Goal: Task Accomplishment & Management: Manage account settings

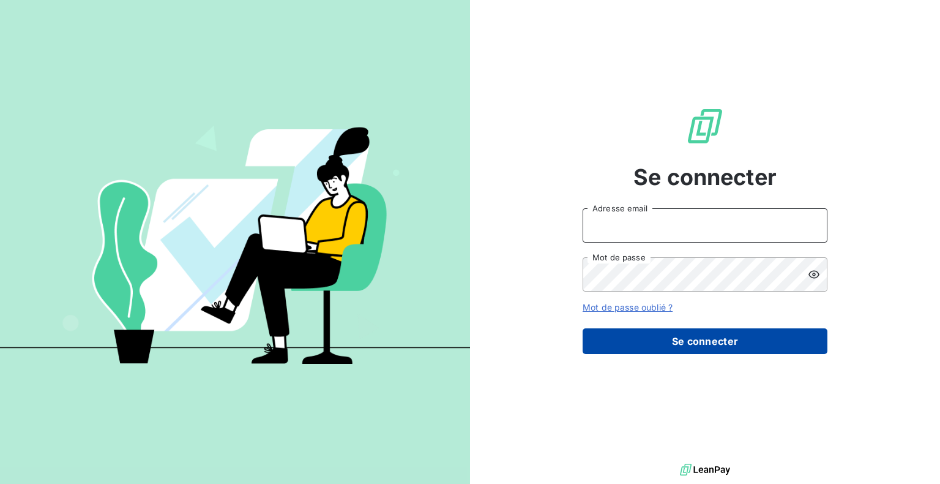
type input "[EMAIL_ADDRESS][DOMAIN_NAME]"
click at [671, 348] on button "Se connecter" at bounding box center [705, 341] width 245 height 26
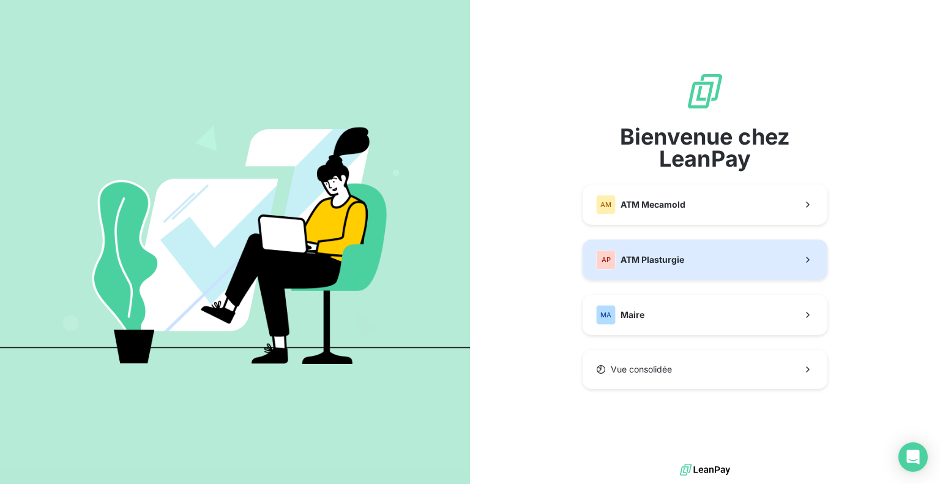
click at [693, 268] on button "AP ATM Plasturgie" at bounding box center [705, 259] width 245 height 40
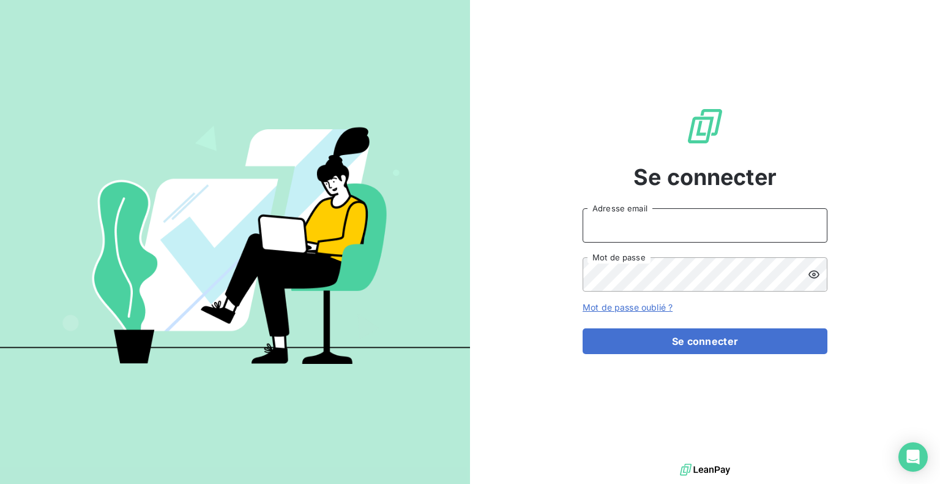
type input "[EMAIL_ADDRESS][DOMAIN_NAME]"
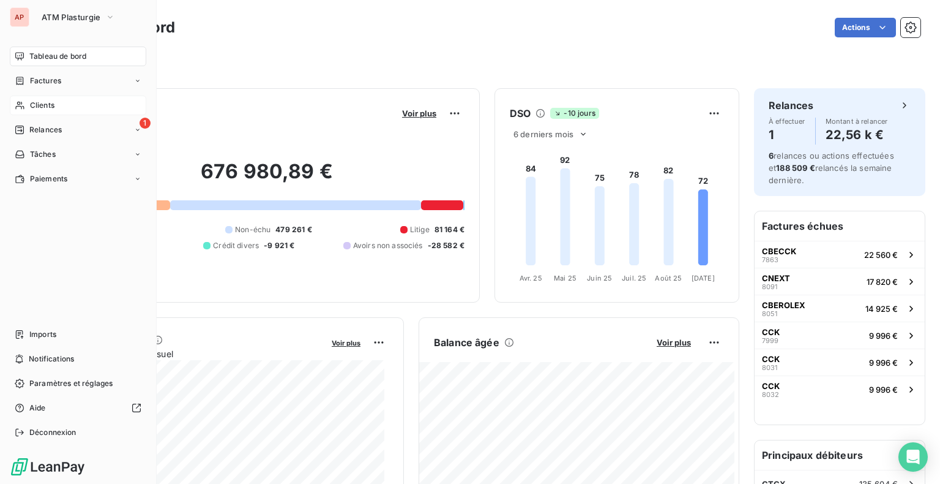
click at [61, 105] on div "Clients" at bounding box center [78, 105] width 136 height 20
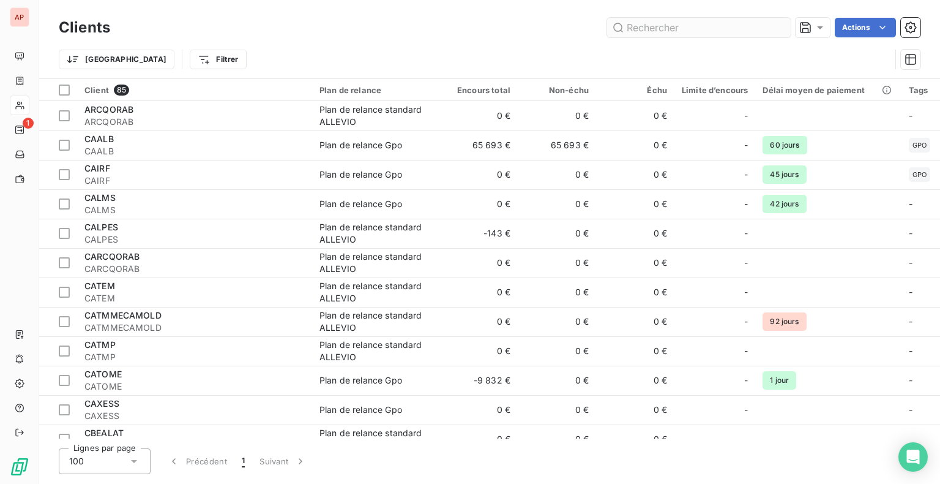
click at [659, 28] on input "text" at bounding box center [699, 28] width 184 height 20
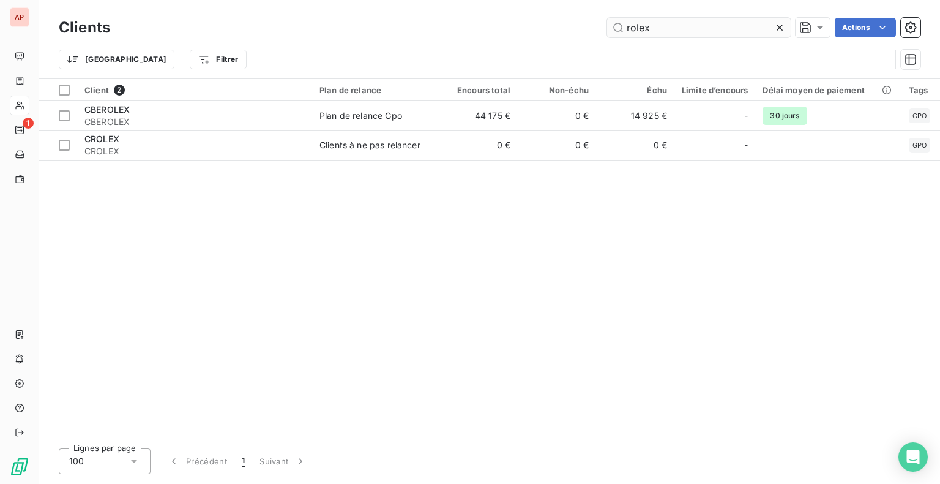
type input "rolex"
click at [475, 348] on div "Client 2 Plan de relance Encours total Non-échu Échu Limite d’encours Délai moy…" at bounding box center [489, 258] width 901 height 359
click at [378, 280] on div "Client 2 Plan de relance Encours total Non-échu Échu Limite d’encours Délai moy…" at bounding box center [489, 258] width 901 height 359
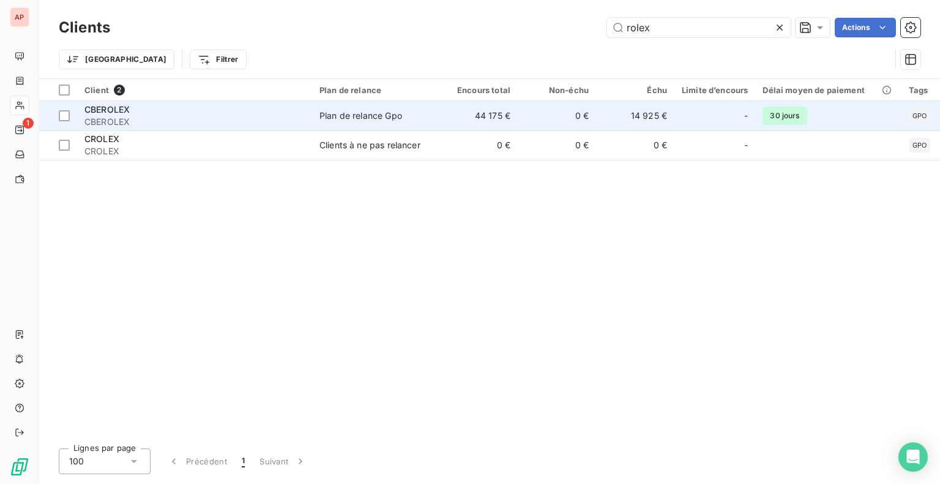
click at [373, 116] on div "Plan de relance Gpo" at bounding box center [360, 116] width 83 height 12
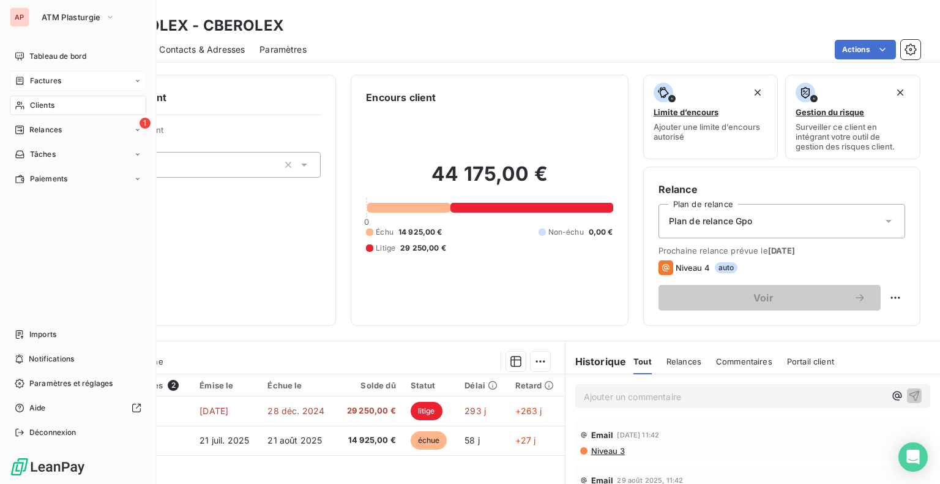
click at [51, 78] on span "Factures" at bounding box center [45, 80] width 31 height 11
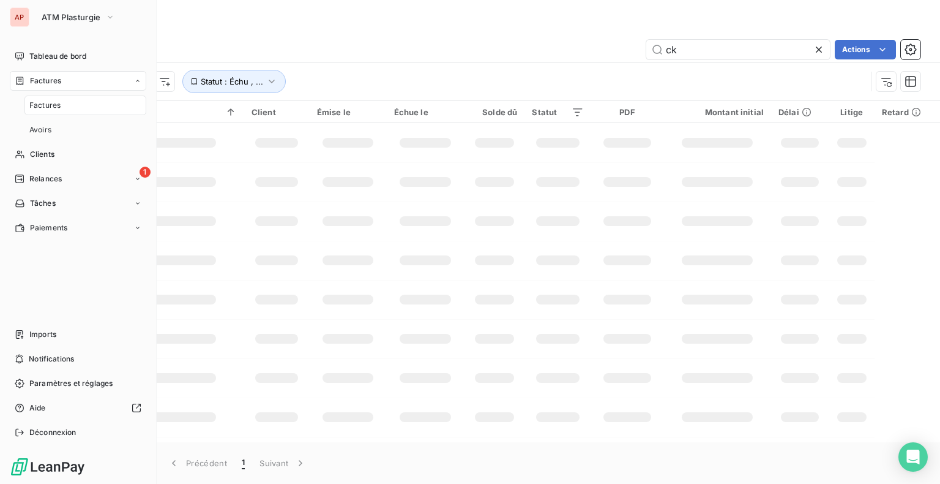
click at [56, 107] on span "Factures" at bounding box center [44, 105] width 31 height 11
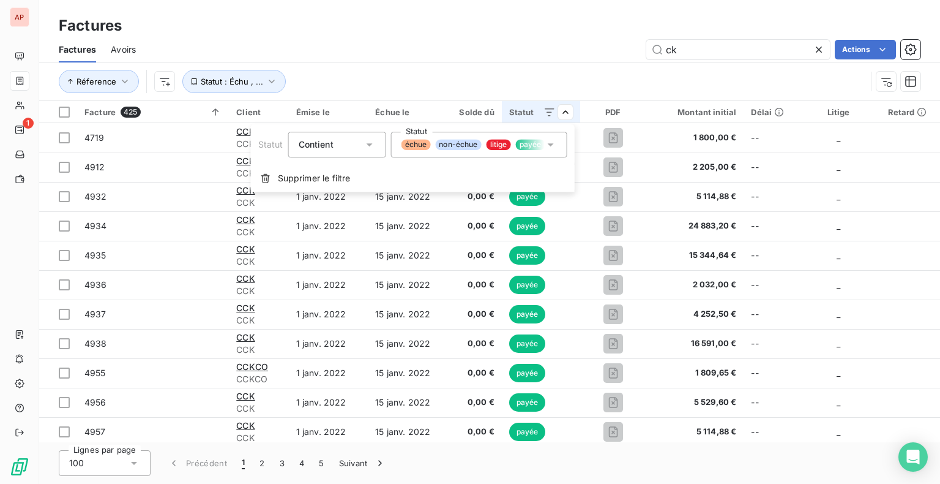
click at [419, 143] on span "échue" at bounding box center [416, 144] width 29 height 11
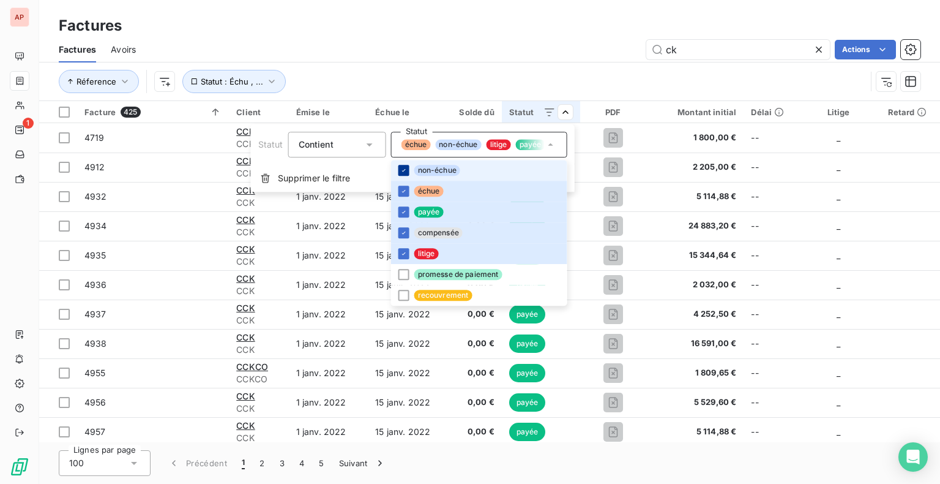
click at [402, 170] on icon at bounding box center [403, 169] width 7 height 7
click at [411, 213] on li "payée" at bounding box center [479, 211] width 176 height 21
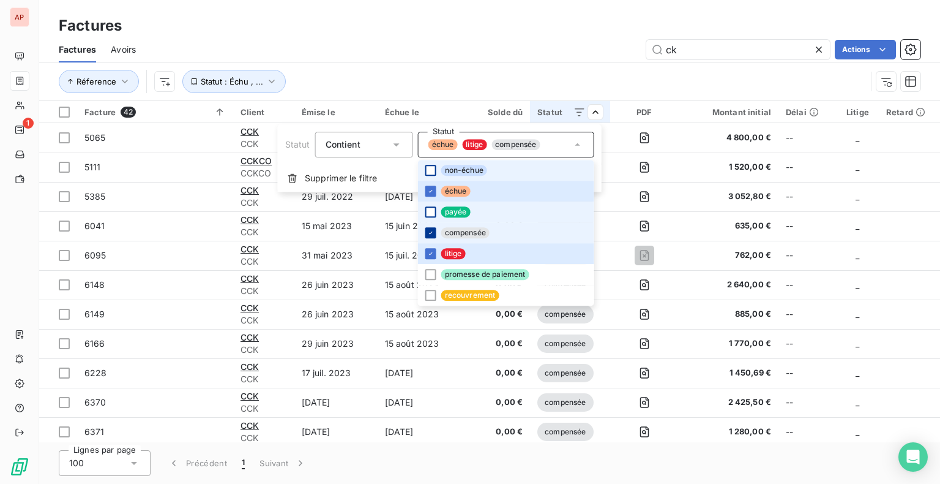
click at [430, 234] on icon at bounding box center [430, 232] width 7 height 7
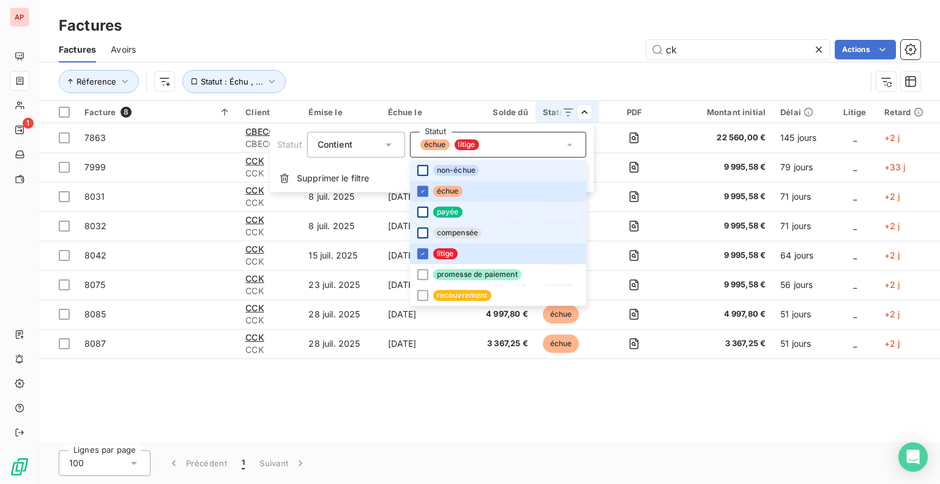
click at [444, 434] on html "AP 1 Factures Factures Avoirs ck Actions Réference Statut : Échu , ... Facture …" at bounding box center [470, 242] width 940 height 484
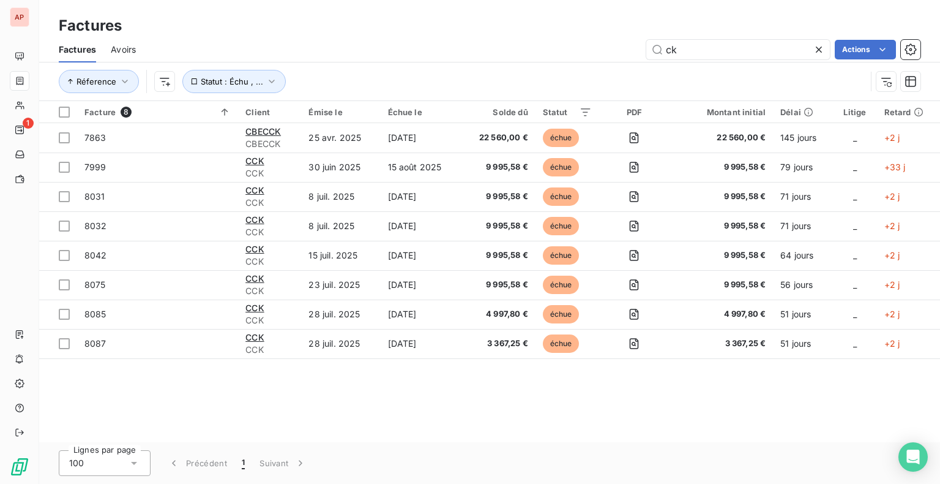
click at [622, 435] on div "Facture 8 Client Émise le Échue le Solde dû Statut PDF Montant initial Délai Li…" at bounding box center [489, 271] width 901 height 341
click at [820, 51] on icon at bounding box center [819, 50] width 6 height 6
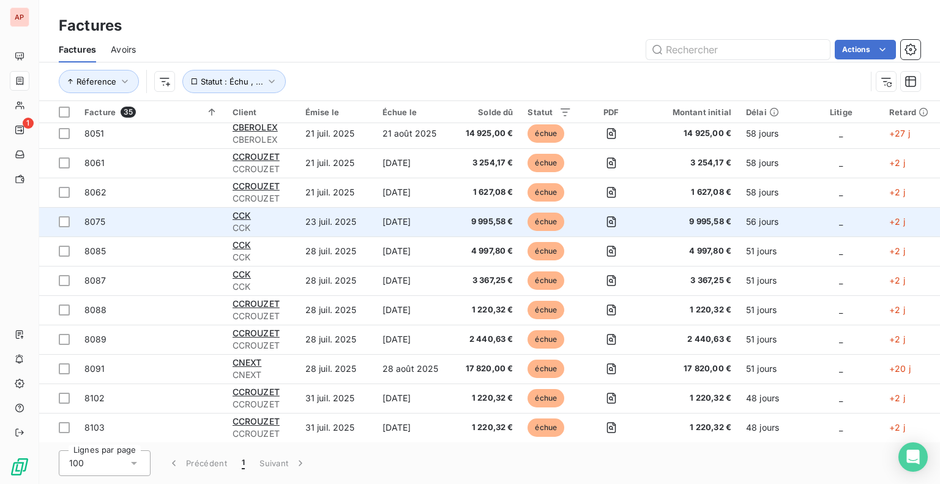
scroll to position [342, 0]
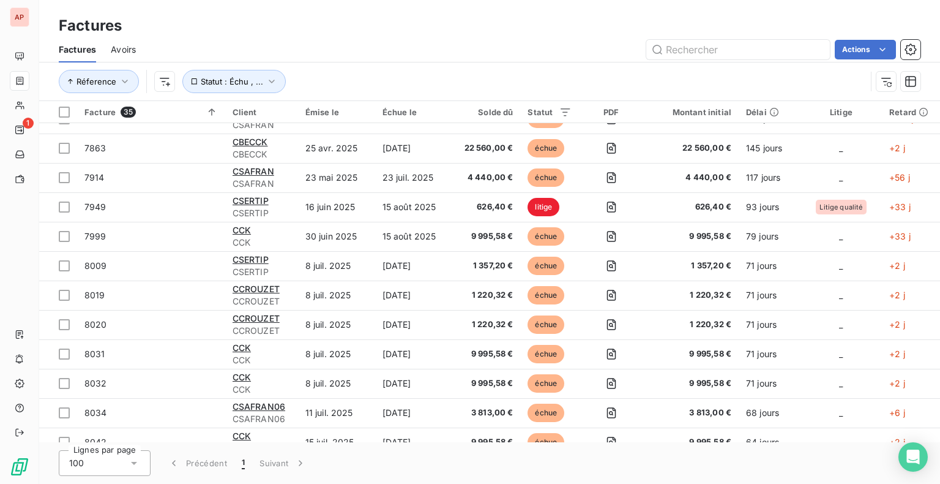
drag, startPoint x: 467, startPoint y: 195, endPoint x: 461, endPoint y: 58, distance: 137.2
click at [461, 58] on div "Actions" at bounding box center [536, 50] width 770 height 20
click at [582, 70] on html "AP 1 Factures Factures Avoirs Actions Réference Statut : Échu , ... Facture 35 …" at bounding box center [470, 242] width 940 height 484
click at [413, 73] on html "AP 1 Factures Factures Avoirs Actions Réference Statut : Échu , ... Facture 35 …" at bounding box center [470, 242] width 940 height 484
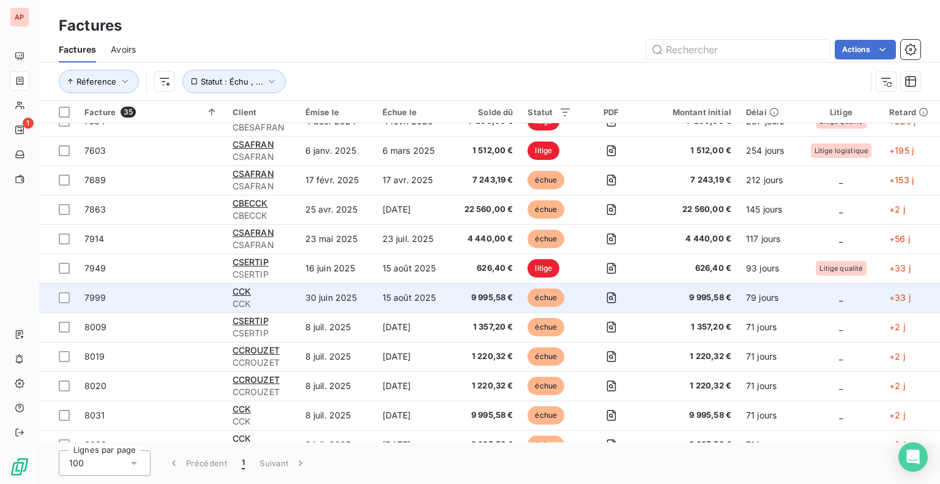
scroll to position [0, 0]
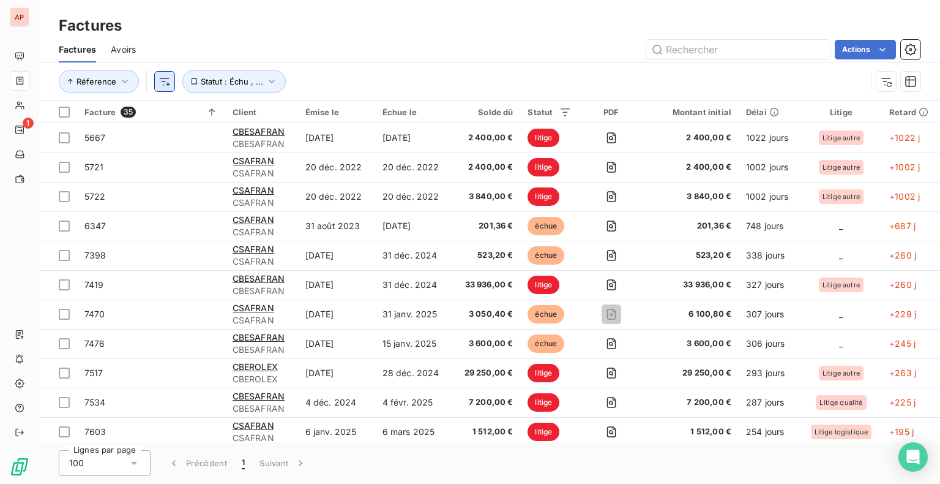
click at [168, 76] on html "AP 1 Factures Factures Avoirs Actions Réference Statut : Échu , ... Facture 35 …" at bounding box center [470, 242] width 940 height 484
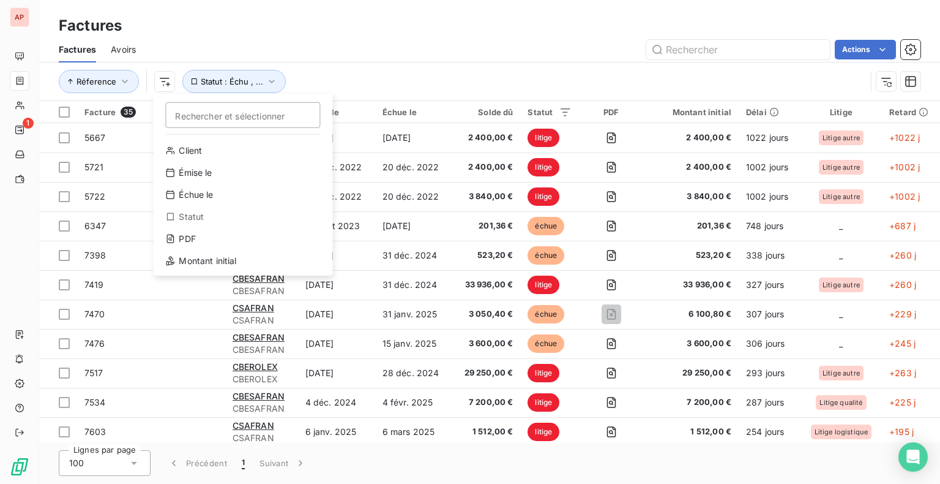
click at [439, 62] on html "AP 1 Factures Factures Avoirs Actions Réference Rechercher et sélectionner Clie…" at bounding box center [470, 242] width 940 height 484
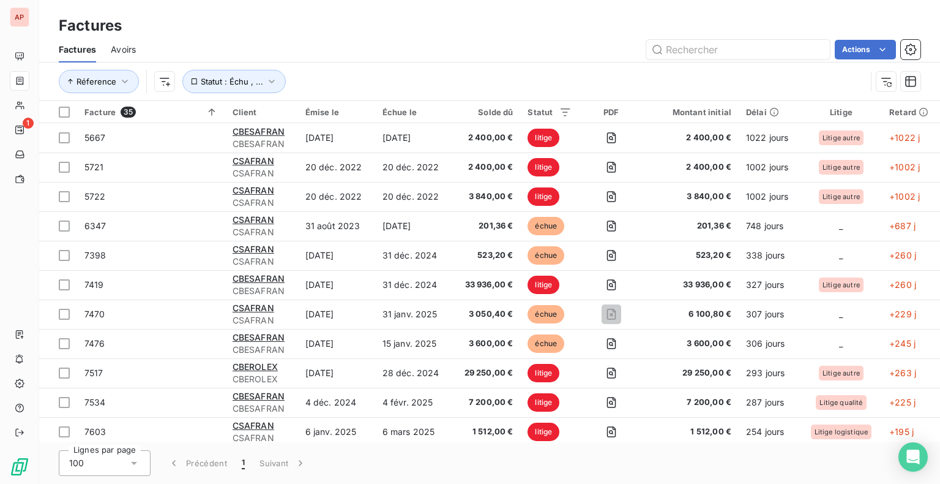
click at [546, 32] on div "Factures" at bounding box center [489, 26] width 901 height 22
click at [911, 50] on icon "button" at bounding box center [911, 49] width 12 height 12
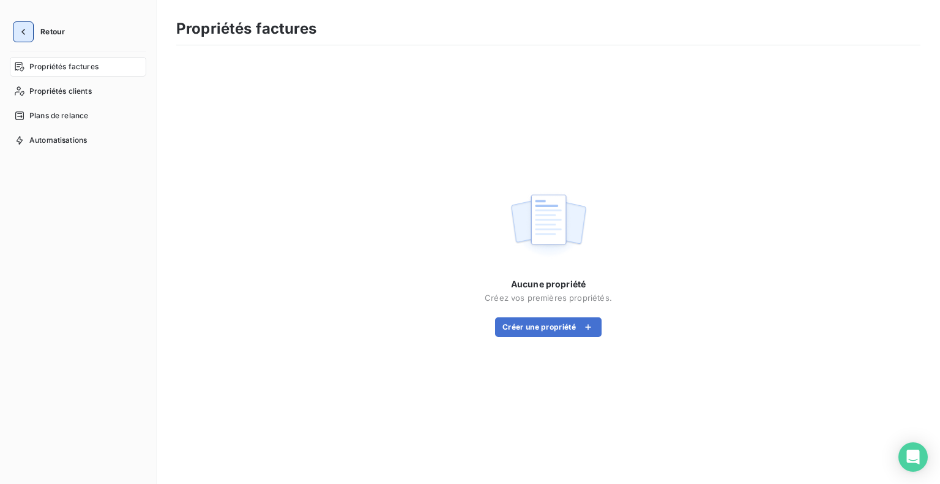
click at [32, 31] on button "button" at bounding box center [23, 32] width 20 height 20
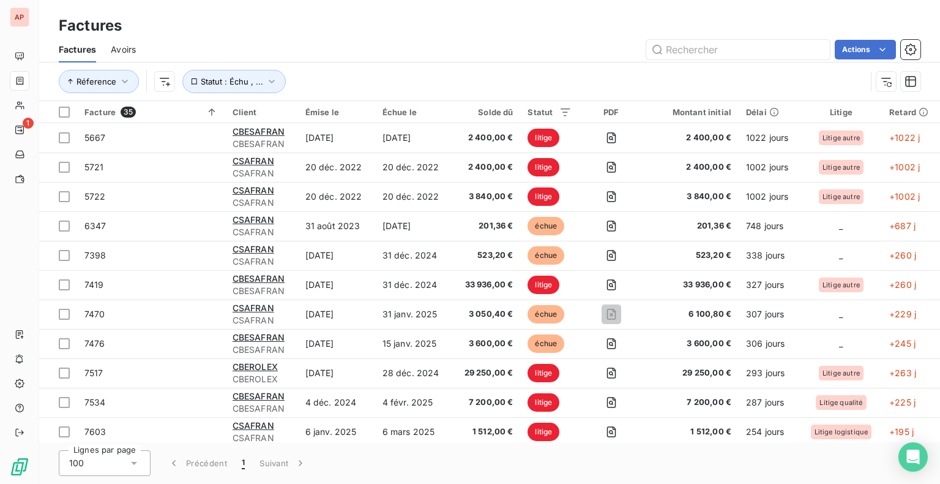
click at [397, 44] on div "Actions" at bounding box center [536, 50] width 770 height 20
click at [129, 81] on icon "button" at bounding box center [125, 81] width 12 height 12
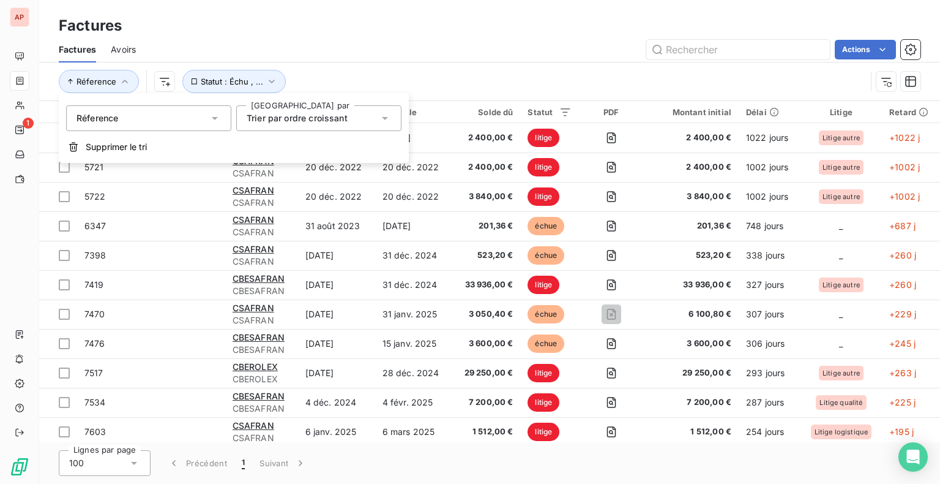
click at [275, 24] on div "Factures" at bounding box center [489, 26] width 901 height 22
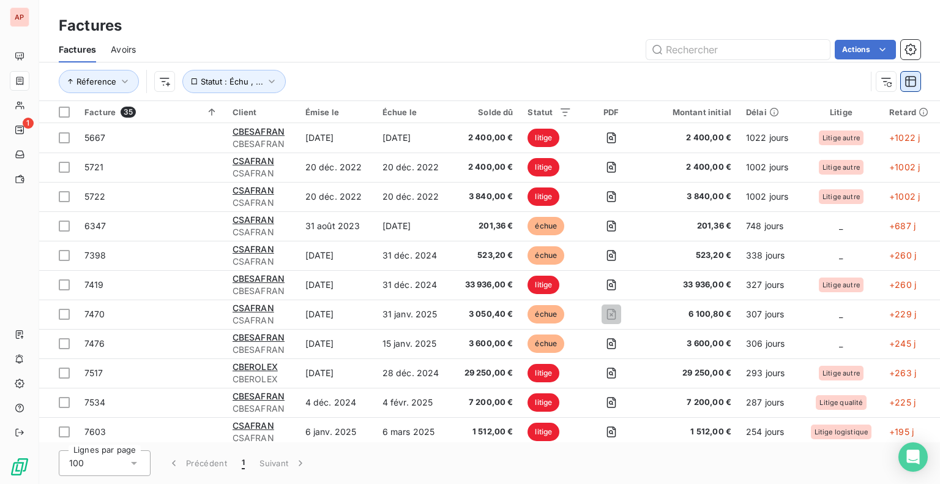
click at [914, 84] on icon "button" at bounding box center [911, 81] width 12 height 12
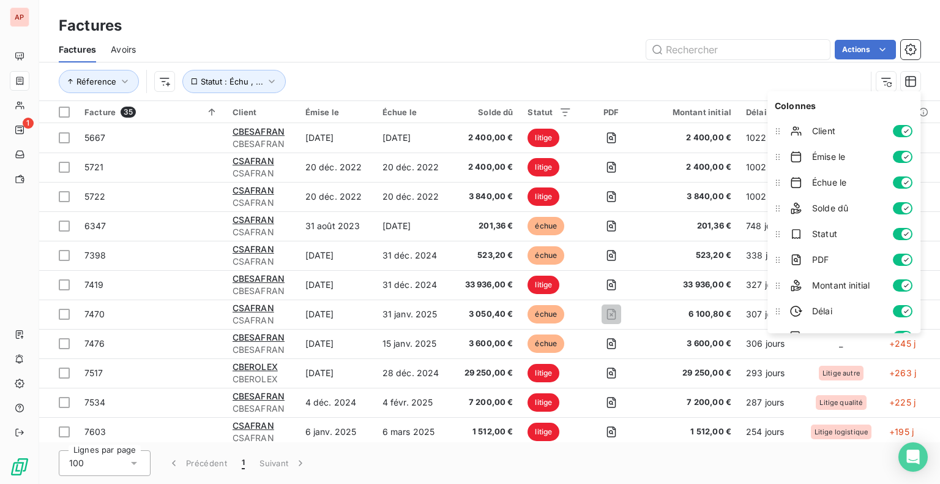
click at [563, 25] on div "Factures" at bounding box center [489, 26] width 901 height 22
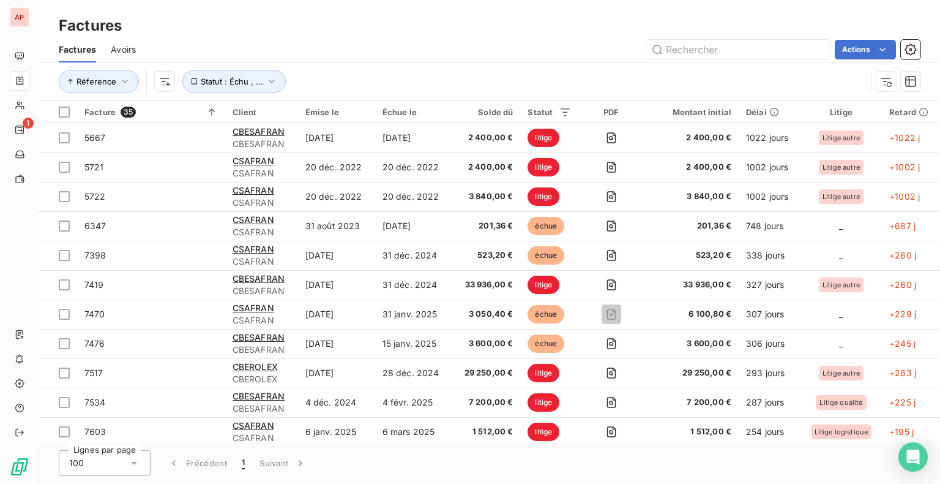
click at [550, 80] on div "Réference Statut : Échu , ..." at bounding box center [462, 81] width 807 height 23
click at [435, 72] on html "AP 1 Factures Factures Avoirs Actions Réference Statut : Échu , ... Facture 35 …" at bounding box center [470, 242] width 940 height 484
click at [127, 51] on span "Avoirs" at bounding box center [123, 49] width 25 height 12
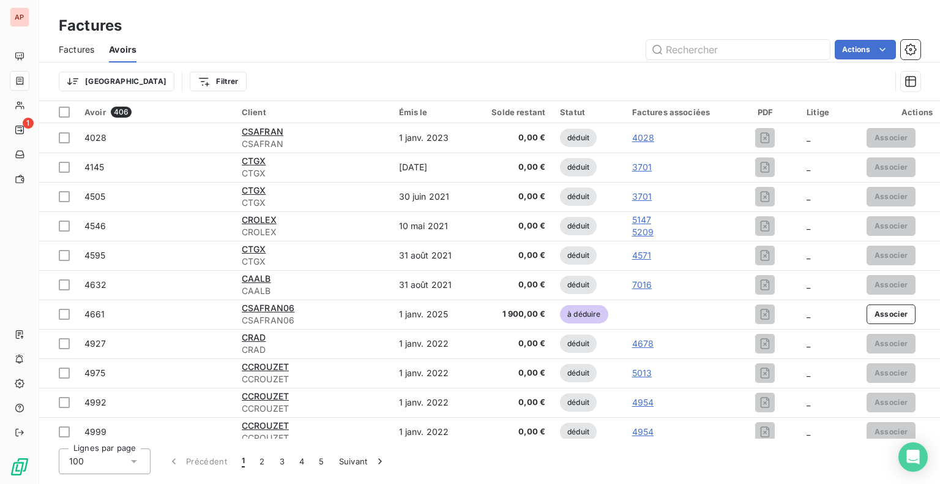
click at [81, 47] on span "Factures" at bounding box center [76, 49] width 35 height 12
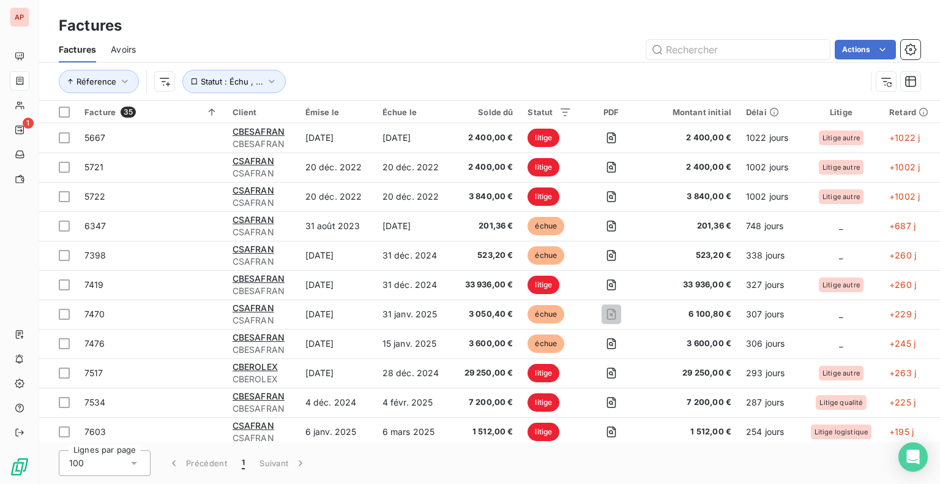
drag, startPoint x: 463, startPoint y: 67, endPoint x: 422, endPoint y: 83, distance: 43.8
click at [422, 83] on div "Réference Statut : Échu , ..." at bounding box center [462, 81] width 807 height 23
drag, startPoint x: 422, startPoint y: 83, endPoint x: 65, endPoint y: 109, distance: 357.8
click at [65, 109] on div at bounding box center [64, 111] width 11 height 11
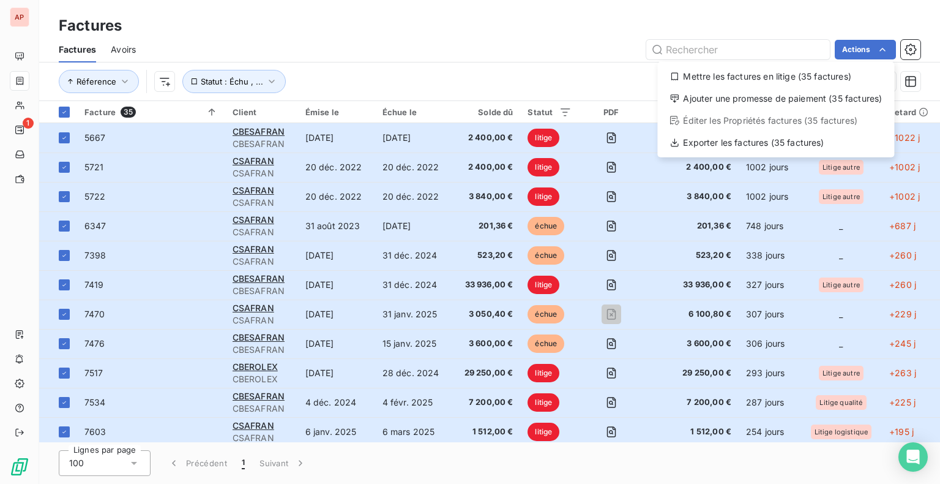
click at [421, 65] on html "AP 1 Factures Factures Avoirs Actions Mettre les factures en litige (35 facture…" at bounding box center [470, 242] width 940 height 484
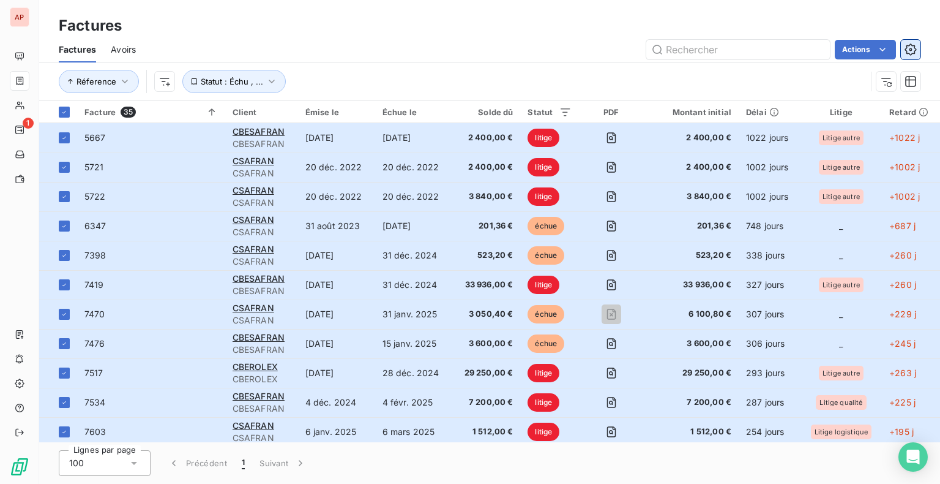
click at [906, 58] on button "button" at bounding box center [911, 50] width 20 height 20
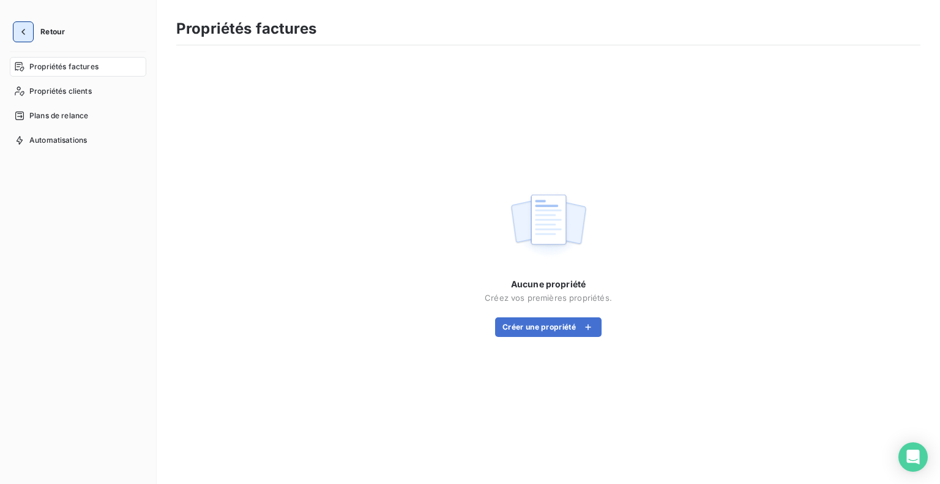
click at [29, 29] on icon "button" at bounding box center [23, 32] width 12 height 12
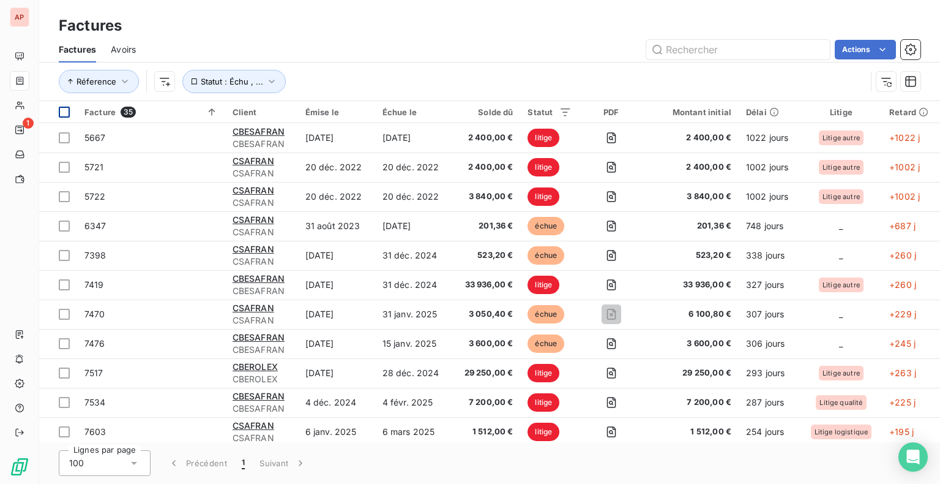
click at [66, 111] on div at bounding box center [64, 111] width 11 height 11
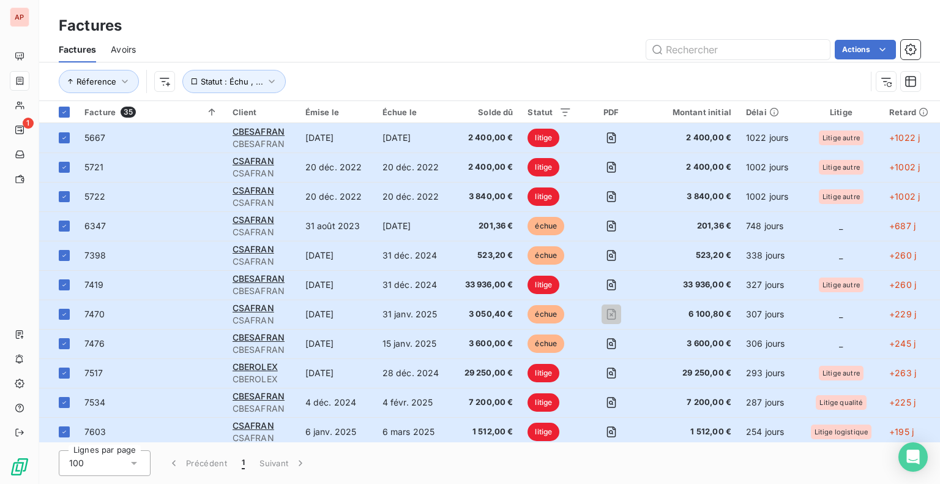
drag, startPoint x: 416, startPoint y: 190, endPoint x: 399, endPoint y: 41, distance: 149.6
click at [399, 41] on div "Actions" at bounding box center [536, 50] width 770 height 20
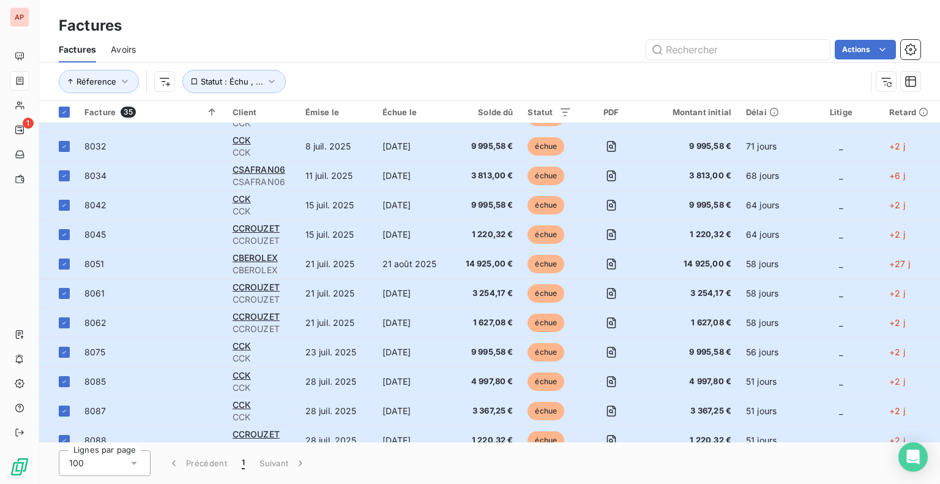
scroll to position [709, 0]
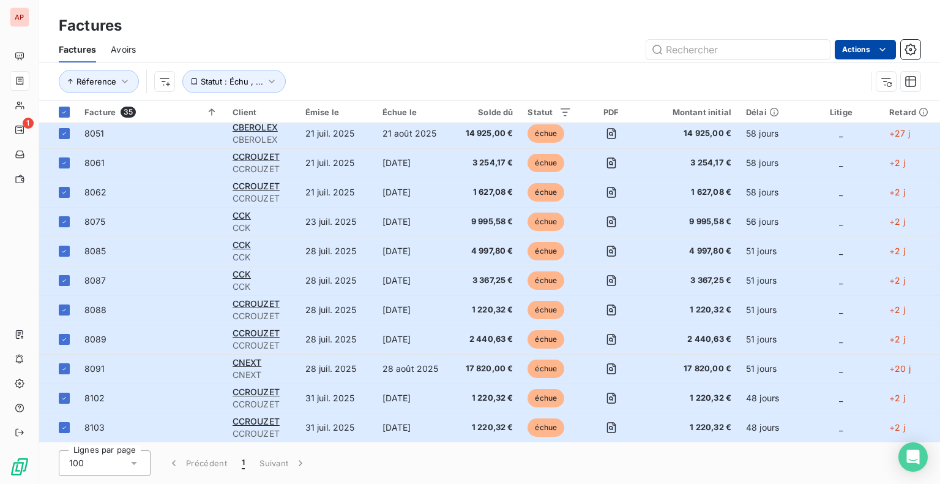
click at [889, 47] on html "AP 1 Factures Factures Avoirs Actions Réference Statut : Échu , ... Facture 35 …" at bounding box center [470, 242] width 940 height 484
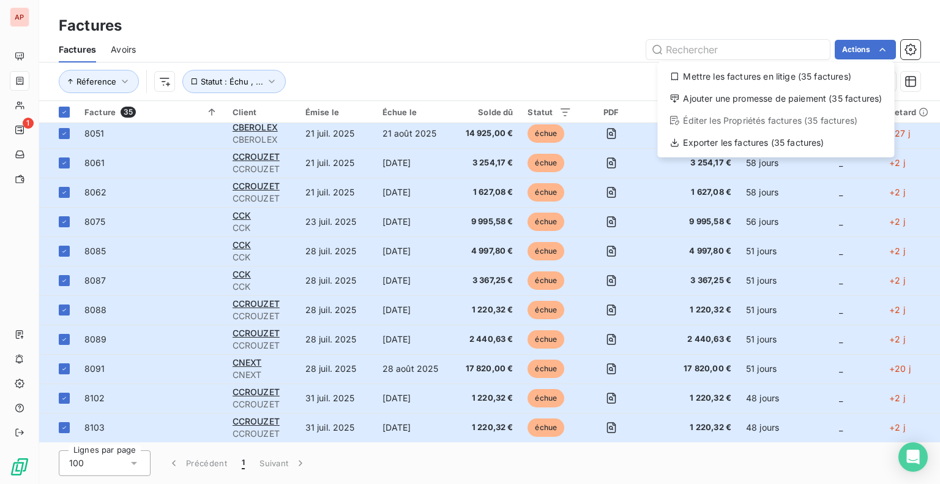
click at [528, 51] on html "AP 1 Factures Factures Avoirs Actions Mettre les factures en litige (35 facture…" at bounding box center [470, 242] width 940 height 484
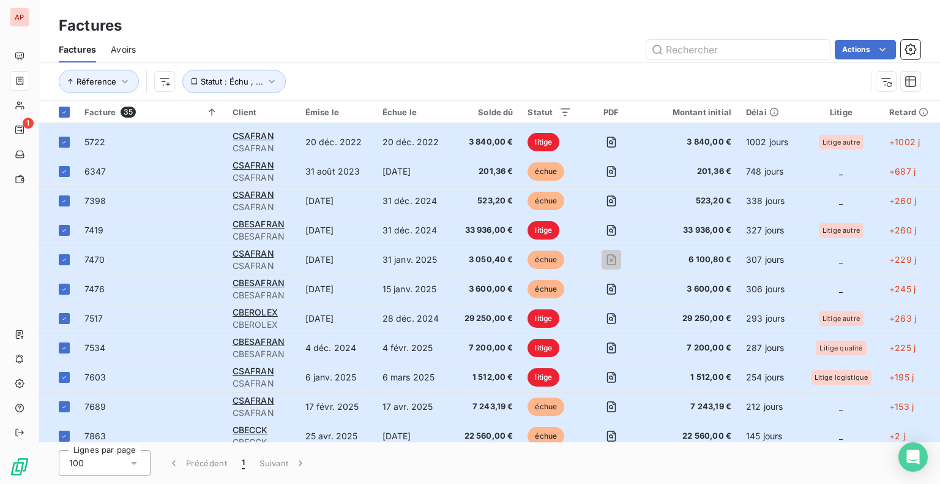
scroll to position [0, 0]
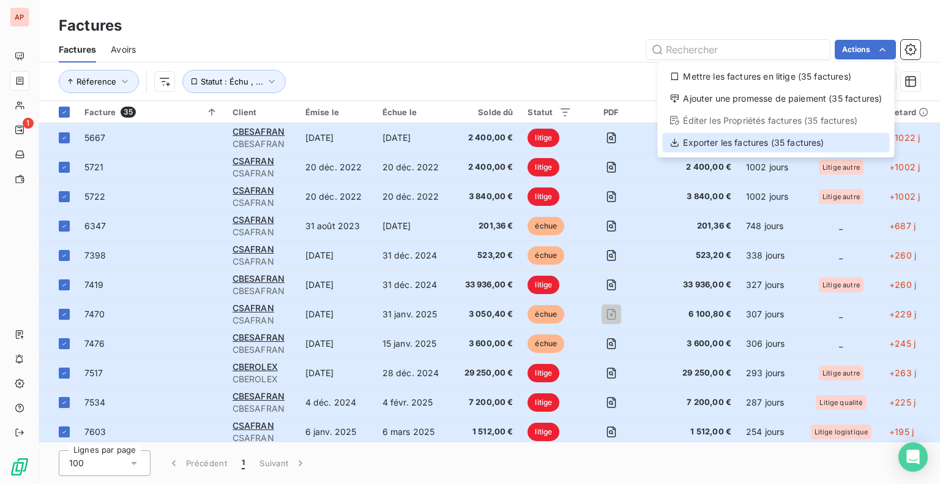
click at [769, 146] on div "Exporter les factures (35 factures)" at bounding box center [775, 143] width 227 height 20
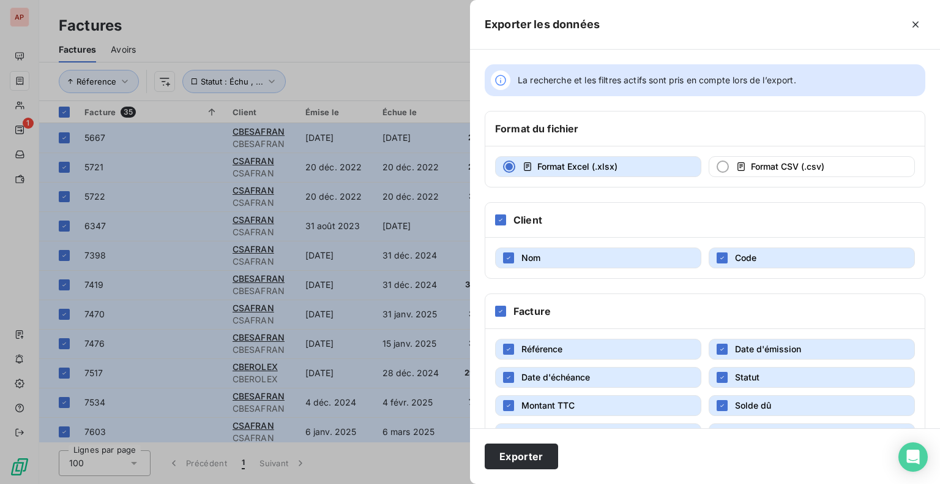
scroll to position [156, 0]
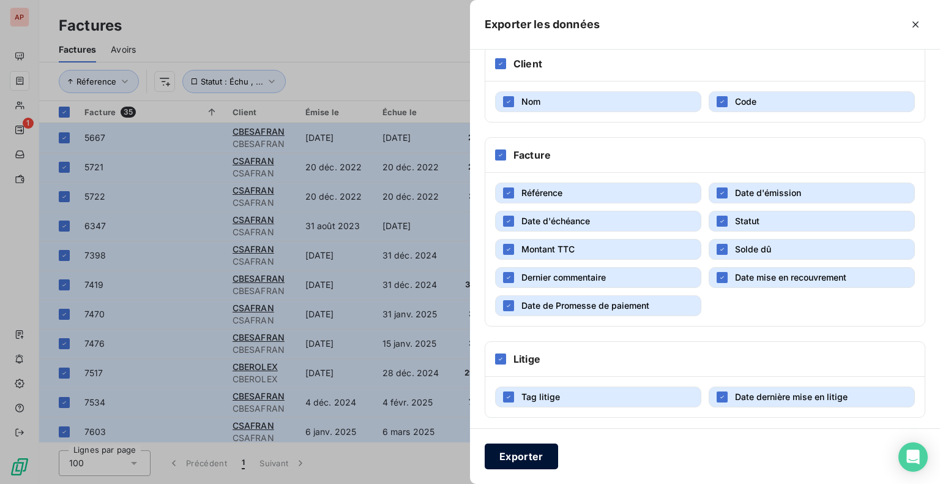
click at [520, 457] on button "Exporter" at bounding box center [521, 456] width 73 height 26
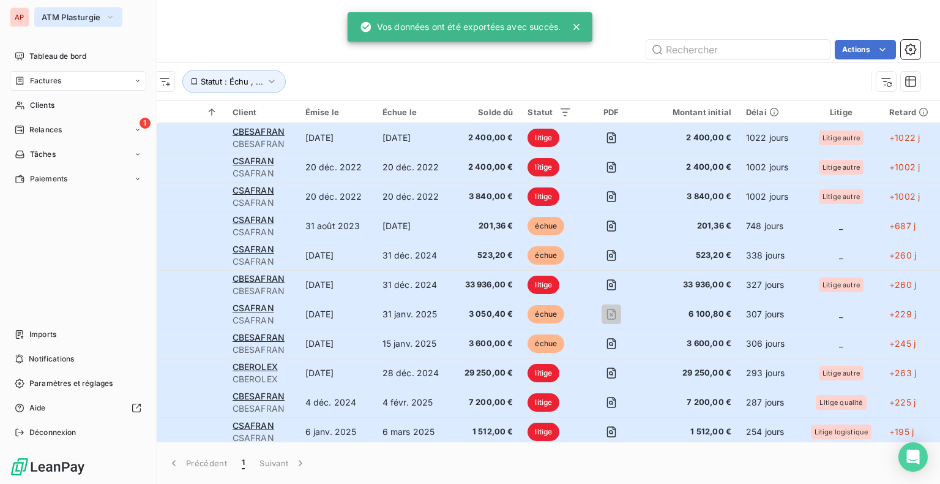
click at [45, 16] on span "ATM Plasturgie" at bounding box center [71, 17] width 59 height 10
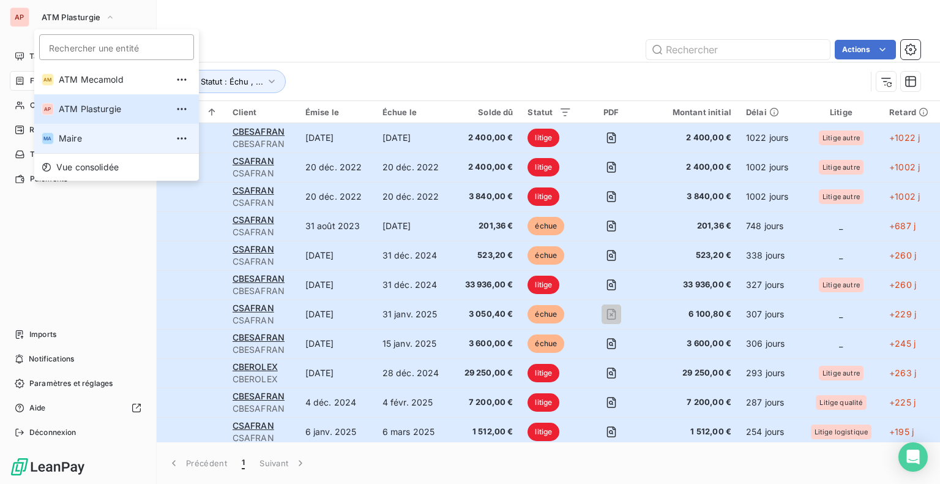
click at [64, 140] on span "Maire" at bounding box center [113, 138] width 108 height 12
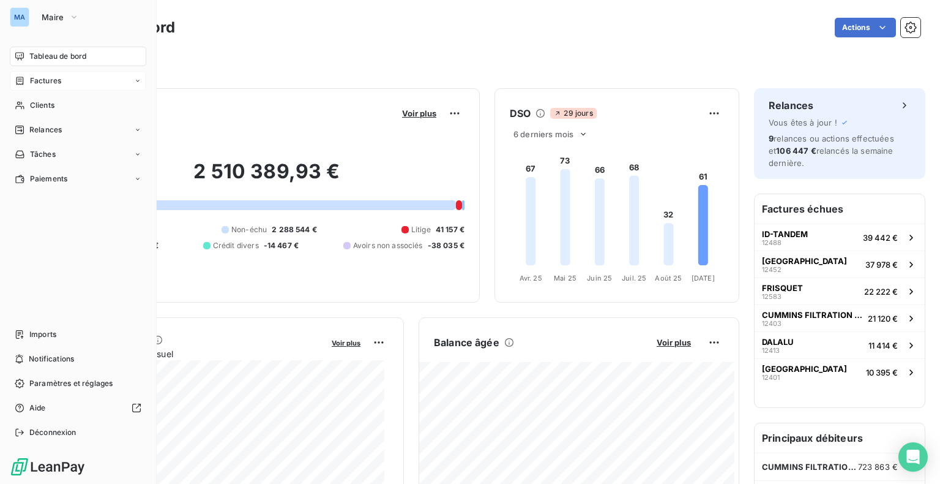
click at [40, 81] on span "Factures" at bounding box center [45, 80] width 31 height 11
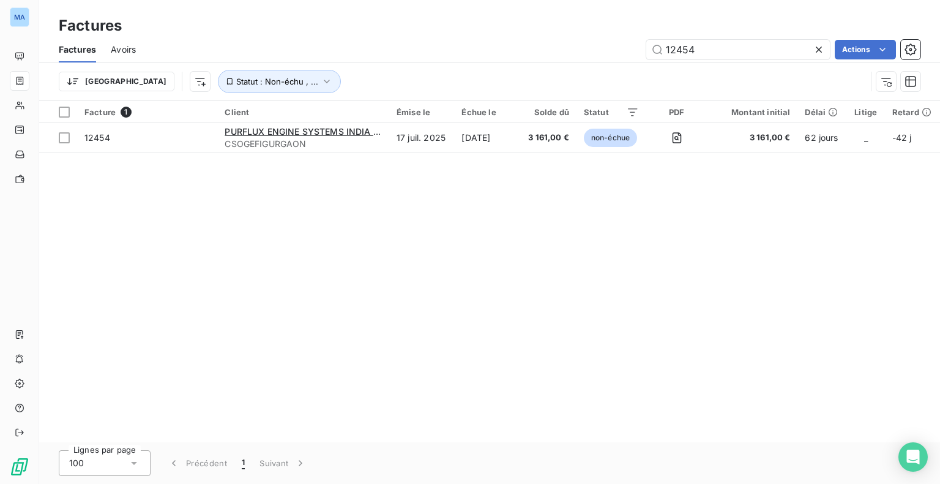
click at [818, 48] on html "MA Factures Factures Avoirs 12454 Actions Trier Statut : Non-échu , ... Facture…" at bounding box center [470, 242] width 940 height 484
click at [818, 48] on icon at bounding box center [819, 49] width 12 height 12
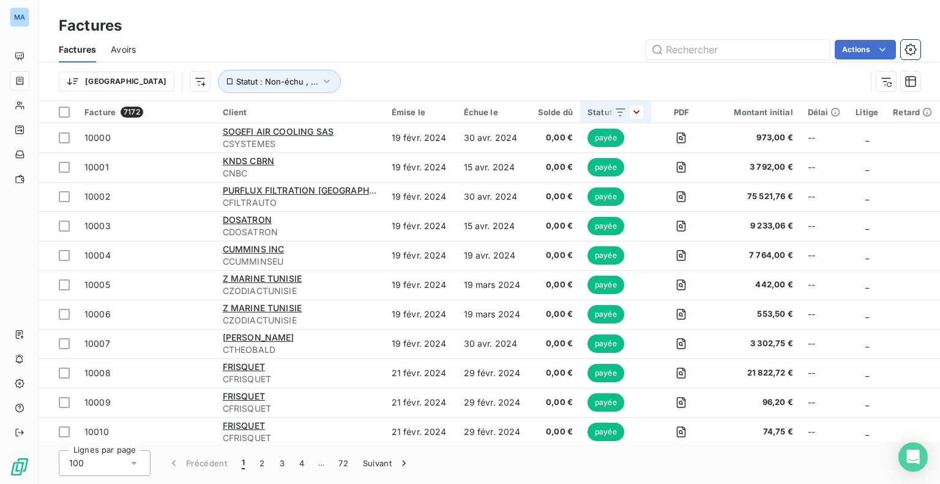
click at [619, 108] on icon at bounding box center [621, 112] width 12 height 12
click at [616, 112] on html "MA Factures Factures Avoirs Actions Trier Statut : Non-échu , ... Facture 7172 …" at bounding box center [470, 242] width 940 height 484
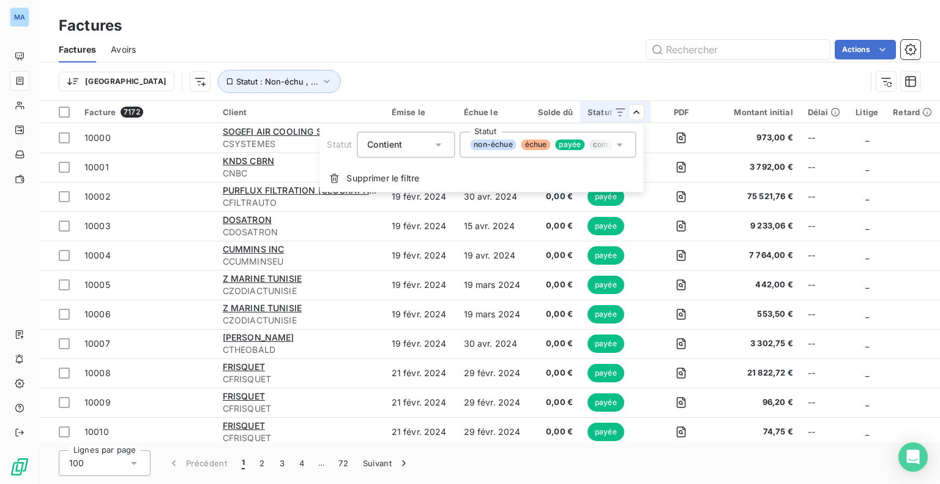
click at [619, 148] on icon at bounding box center [619, 144] width 12 height 12
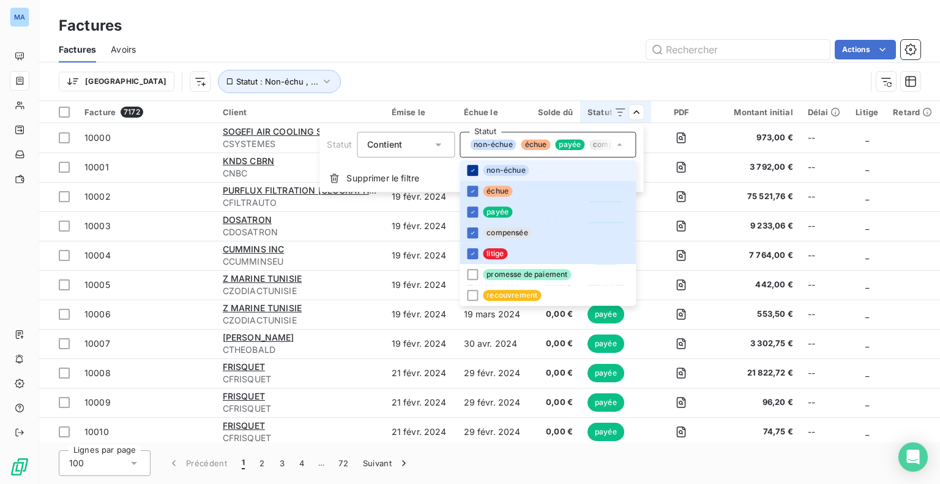
click at [474, 168] on icon at bounding box center [472, 169] width 7 height 7
click at [469, 213] on icon at bounding box center [472, 211] width 7 height 7
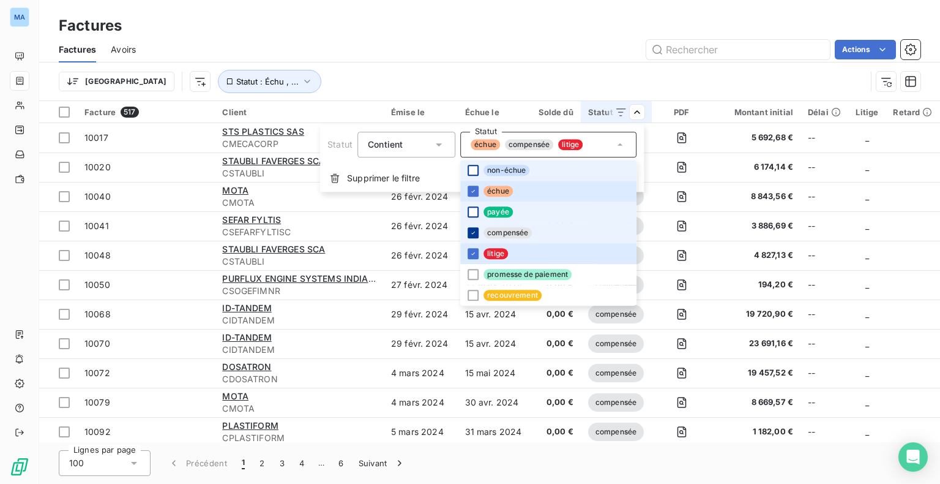
click at [471, 232] on icon at bounding box center [472, 232] width 7 height 7
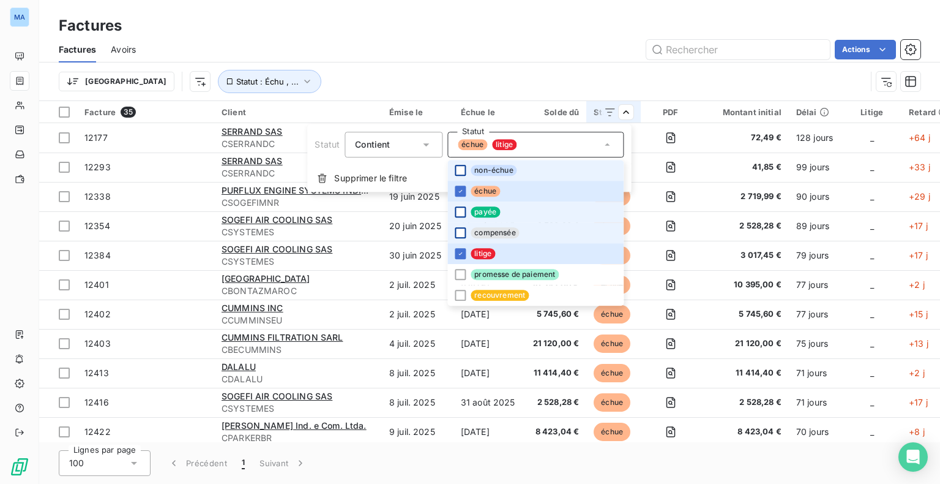
click at [506, 61] on html "MA Factures Factures Avoirs Actions Trier Statut : Échu , ... Facture 35 Client…" at bounding box center [470, 242] width 940 height 484
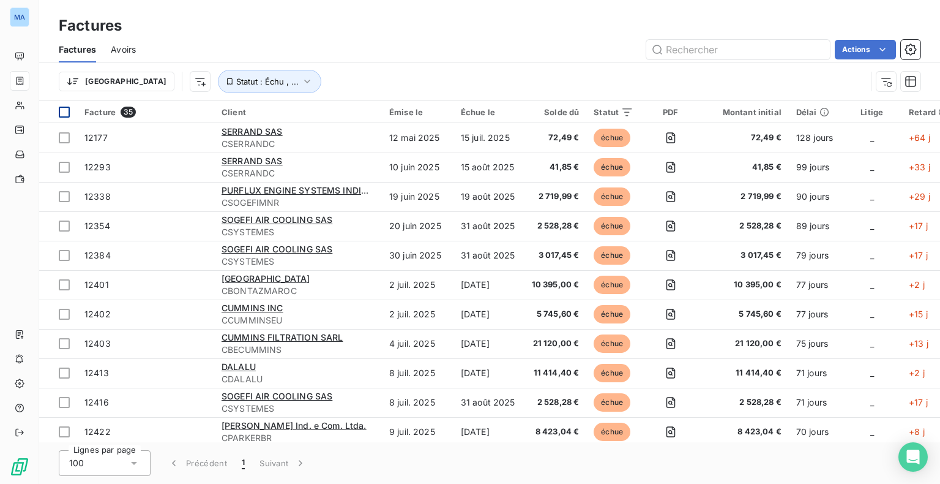
click at [66, 111] on div at bounding box center [64, 111] width 11 height 11
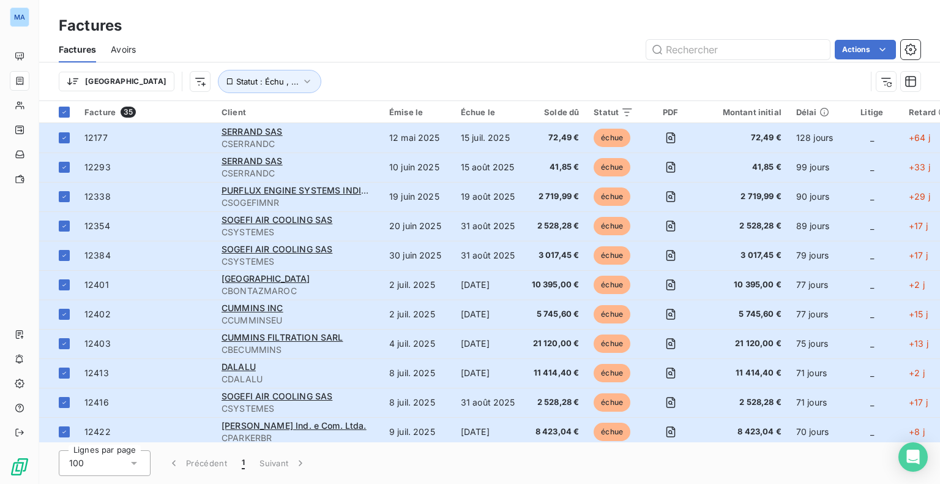
click at [293, 461] on html "MA Factures Factures Avoirs Actions Trier Statut : Échu , ... Facture 35 Client…" at bounding box center [470, 242] width 940 height 484
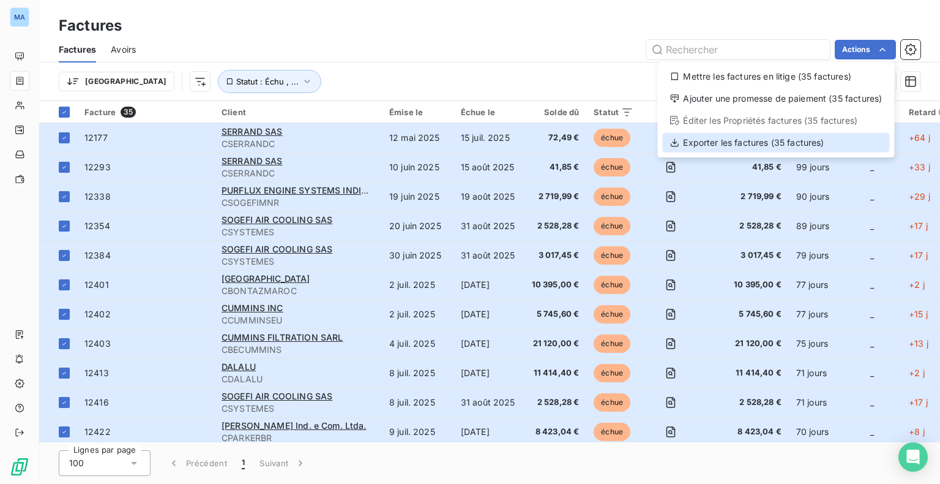
click at [812, 143] on div "Exporter les factures (35 factures)" at bounding box center [775, 143] width 227 height 20
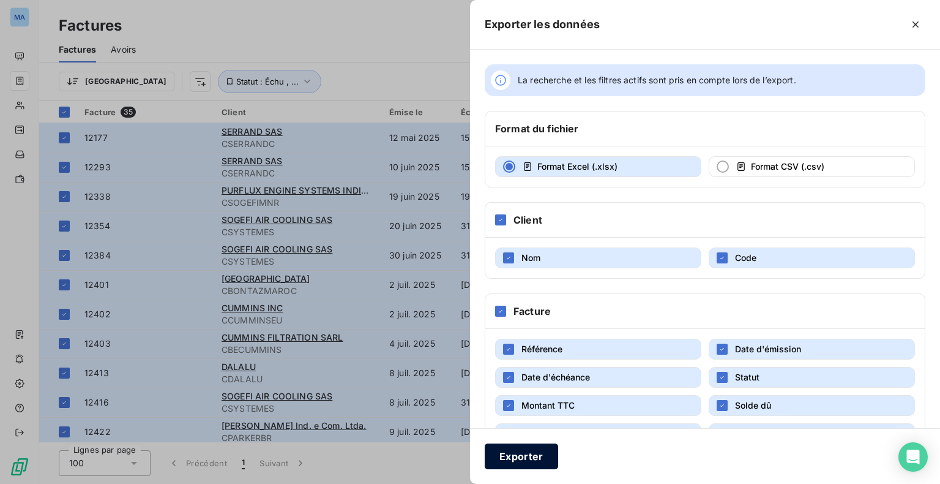
click at [518, 459] on button "Exporter" at bounding box center [521, 456] width 73 height 26
